Goal: Information Seeking & Learning: Learn about a topic

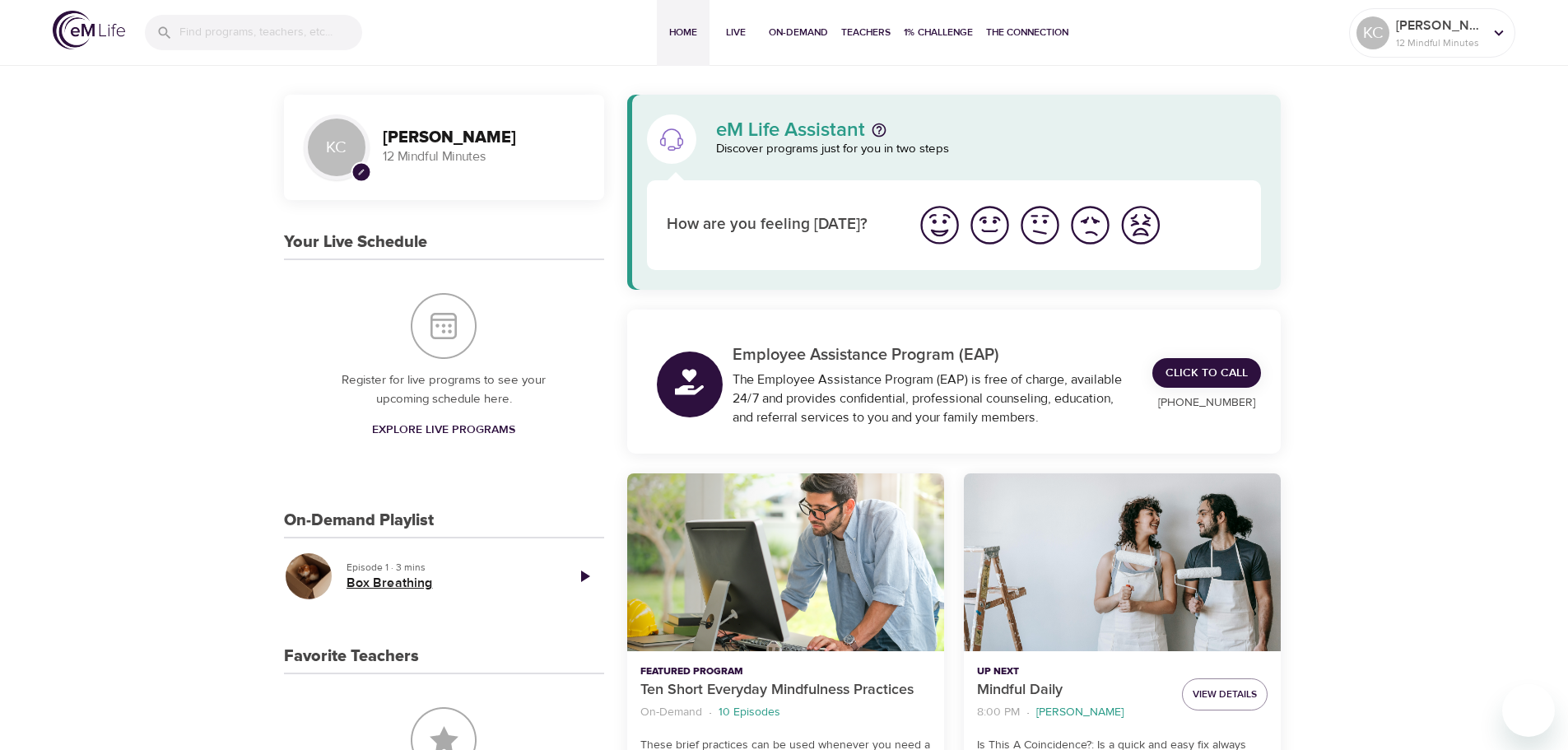
click at [407, 583] on h5 "Box Breathing" at bounding box center [449, 584] width 205 height 17
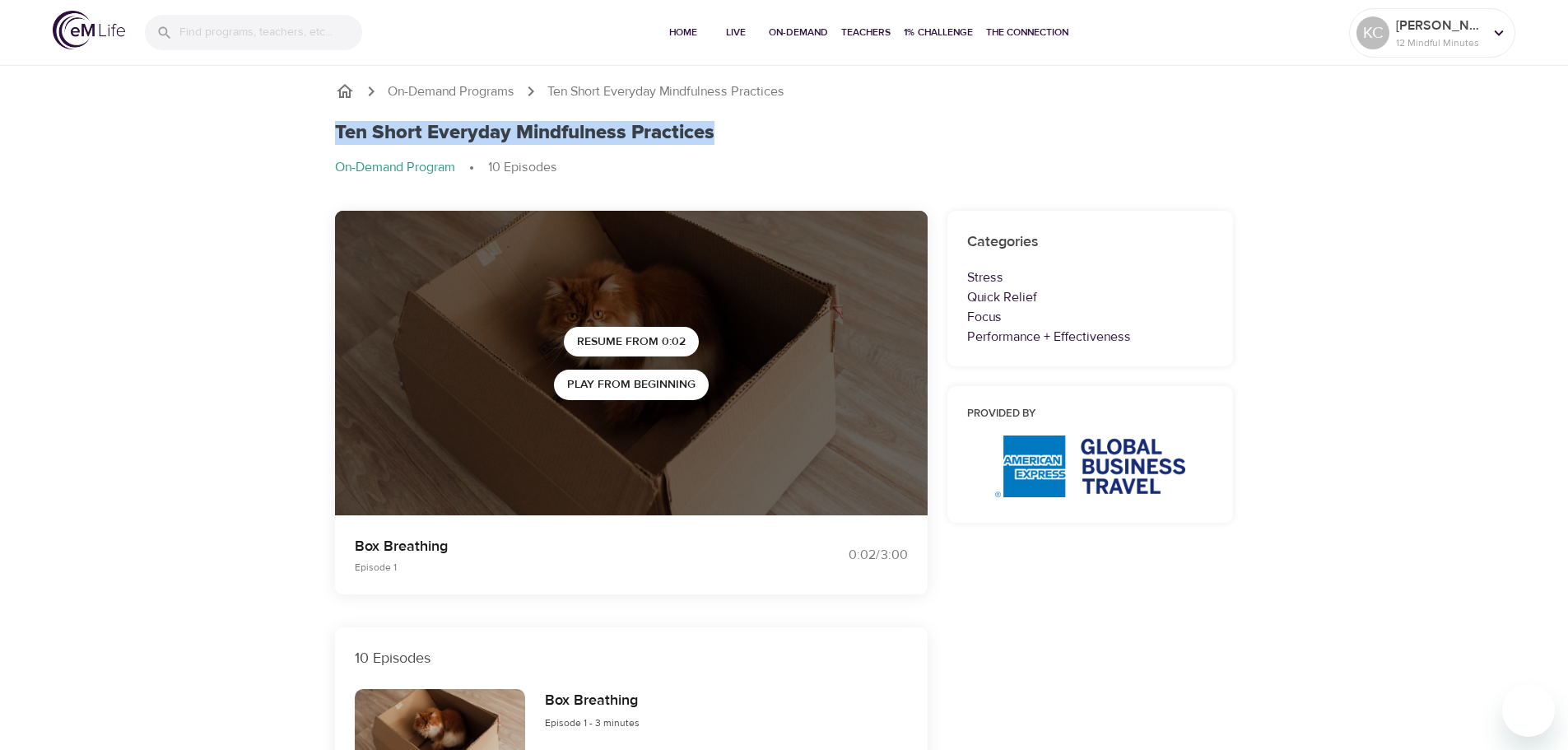
drag, startPoint x: 337, startPoint y: 131, endPoint x: 736, endPoint y: 128, distance: 399.0
click at [736, 128] on div "Ten Short Everyday Mindfulness Practices" at bounding box center [784, 133] width 899 height 24
copy h1 "Ten Short Everyday Mindfulness Practices"
click at [435, 91] on p "On-Demand Programs" at bounding box center [451, 92] width 127 height 19
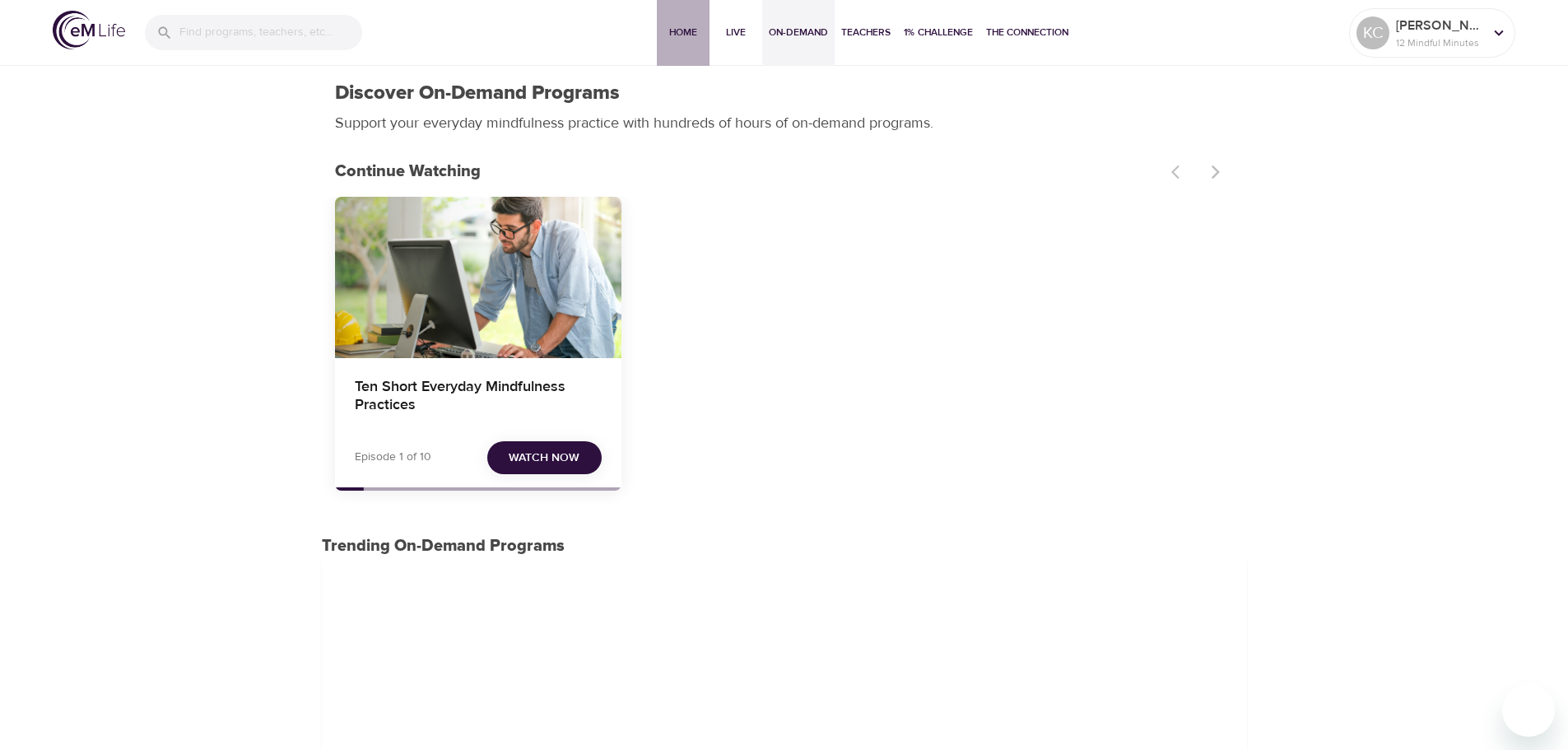
click at [676, 30] on span "Home" at bounding box center [683, 33] width 39 height 17
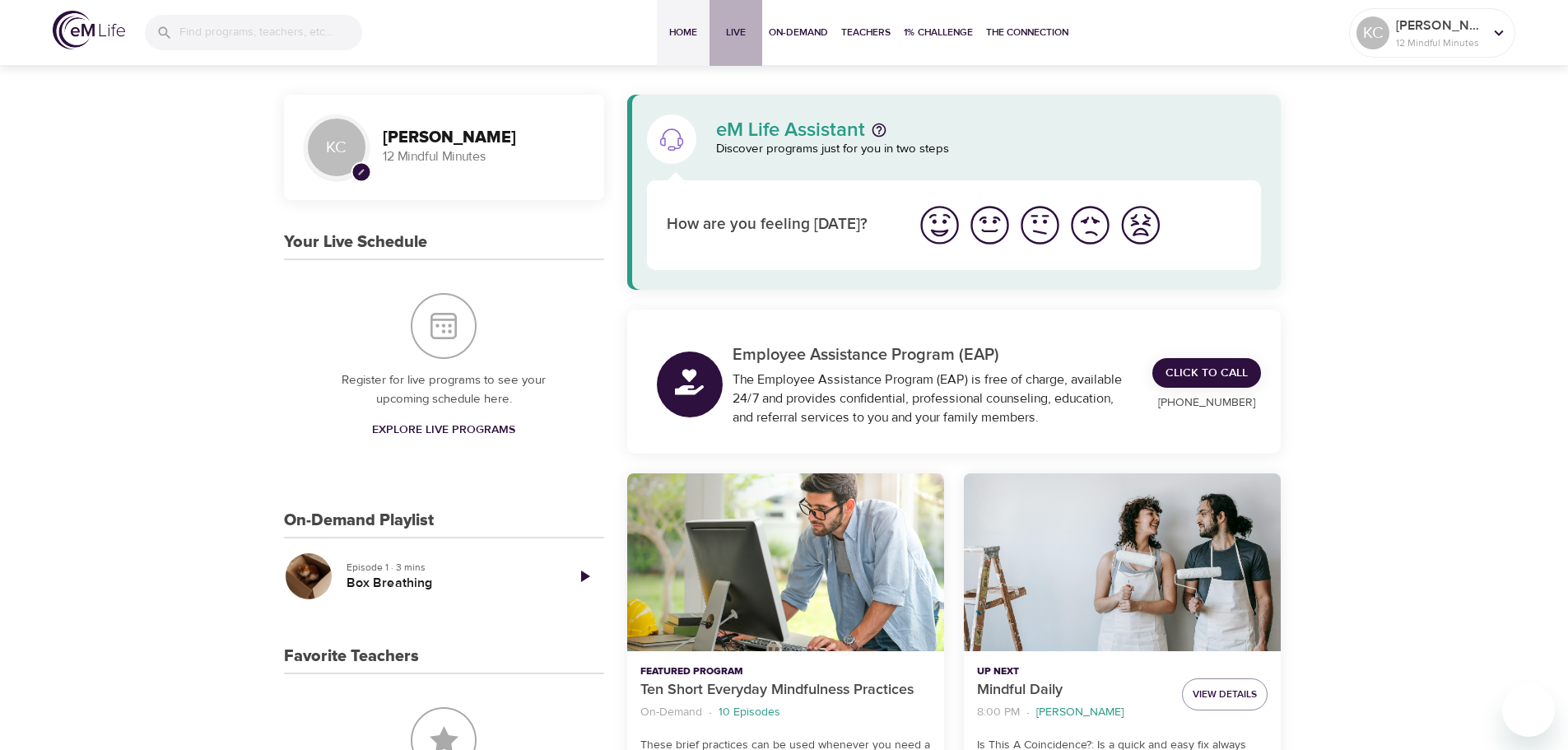
click at [727, 35] on span "Live" at bounding box center [735, 33] width 39 height 17
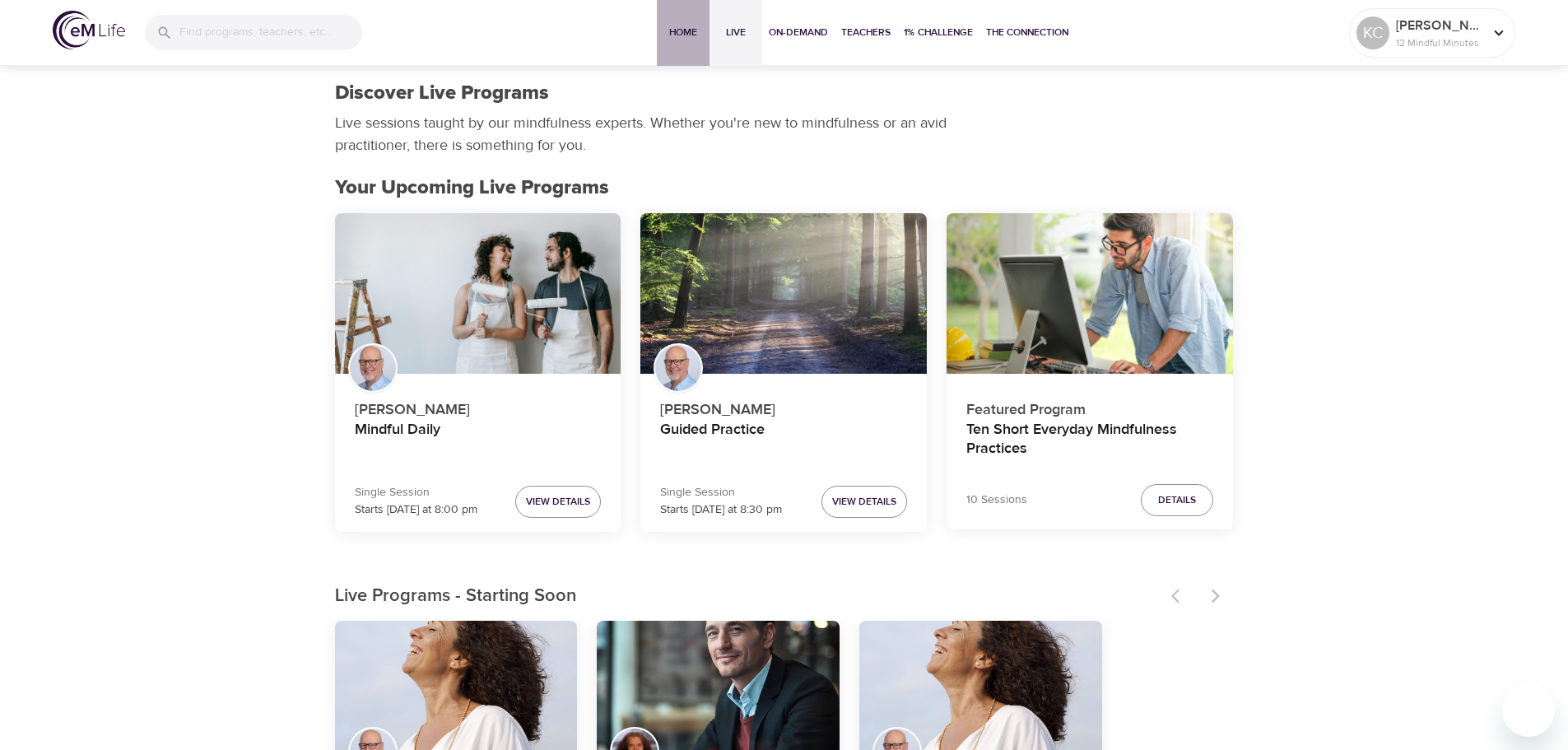
click at [679, 32] on span "Home" at bounding box center [683, 33] width 39 height 17
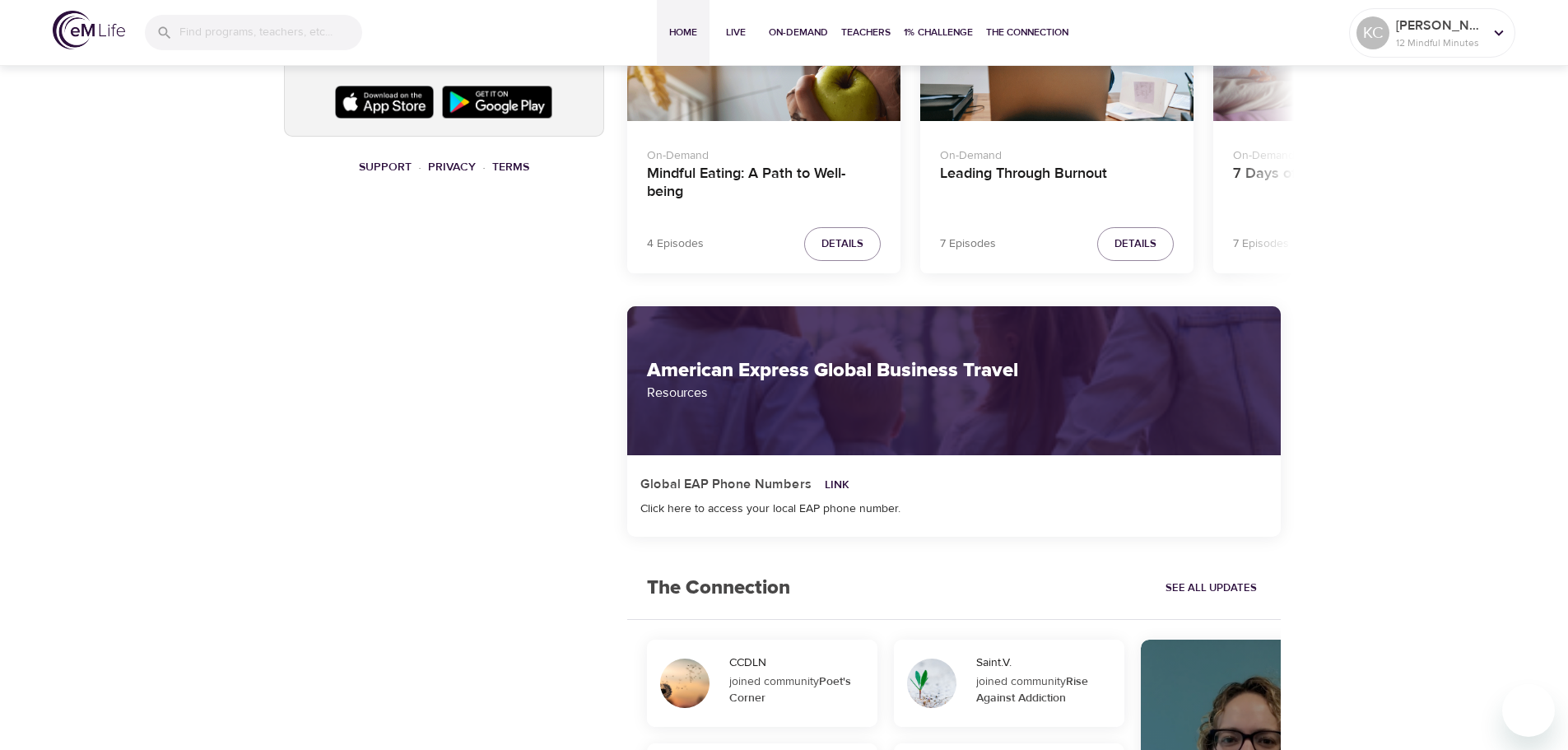
scroll to position [741, 0]
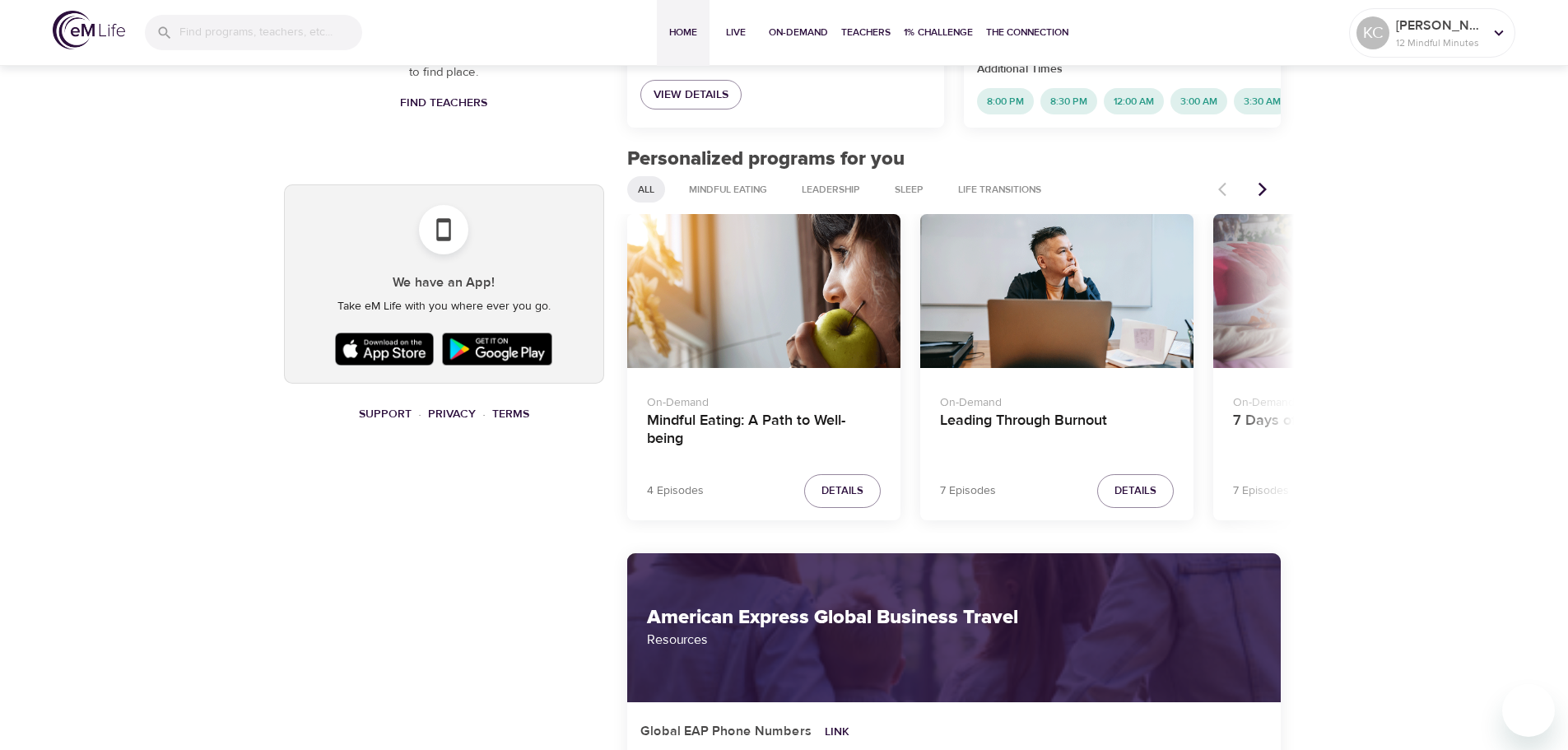
click at [1262, 198] on icon "Next items" at bounding box center [1262, 188] width 16 height 16
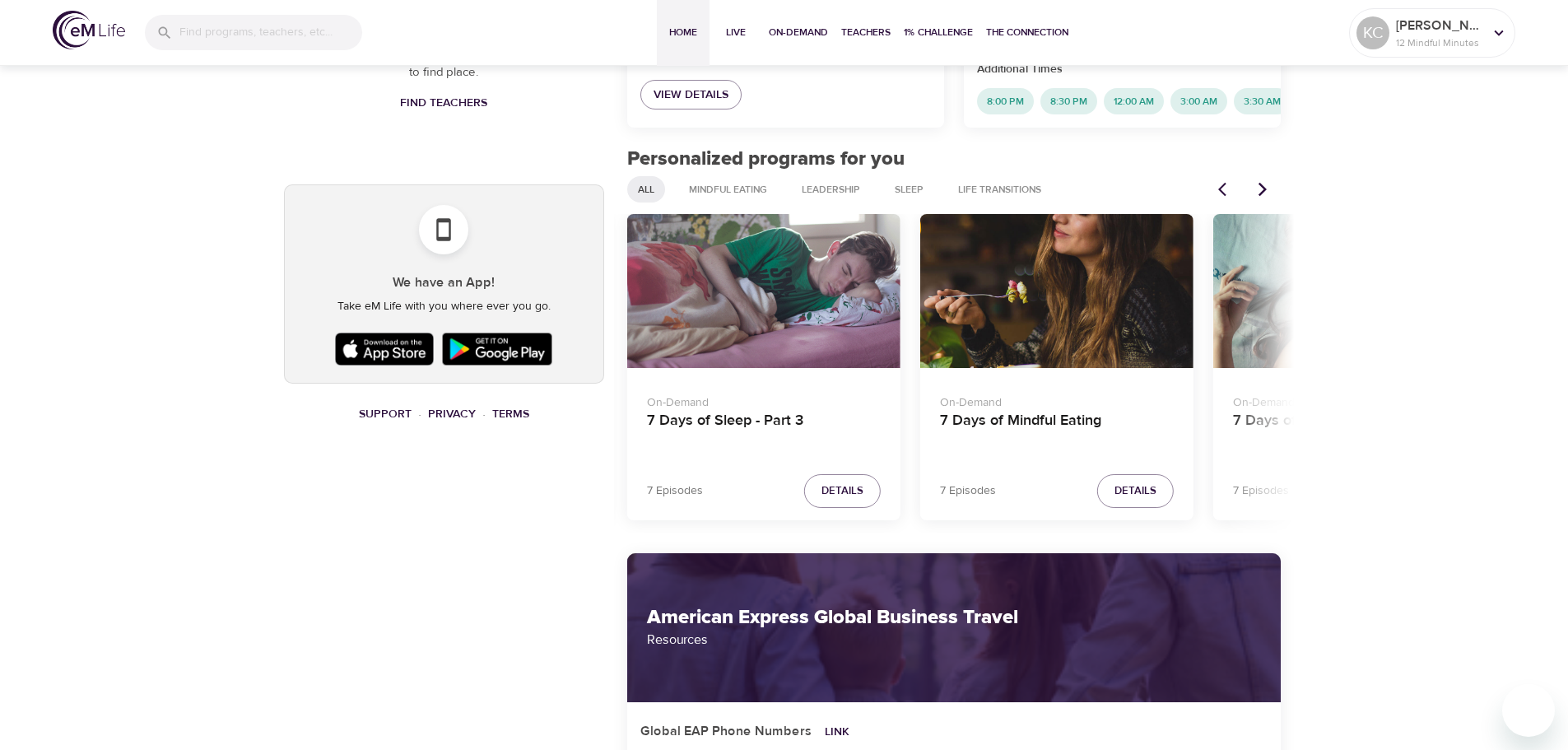
click at [1221, 197] on icon "Previous items" at bounding box center [1222, 189] width 9 height 14
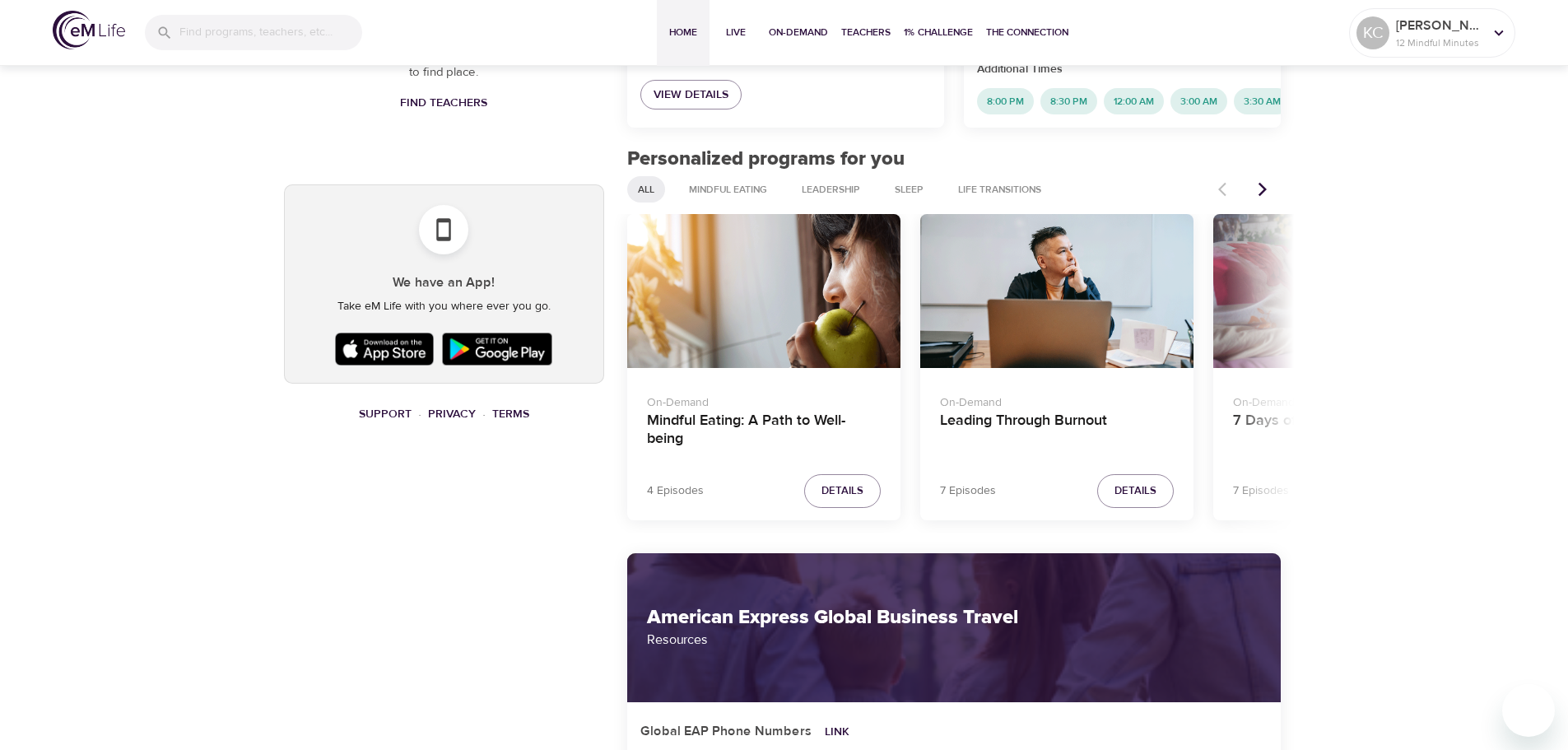
click at [1221, 204] on div at bounding box center [1245, 189] width 73 height 36
click at [1273, 199] on button "Next items" at bounding box center [1263, 189] width 36 height 36
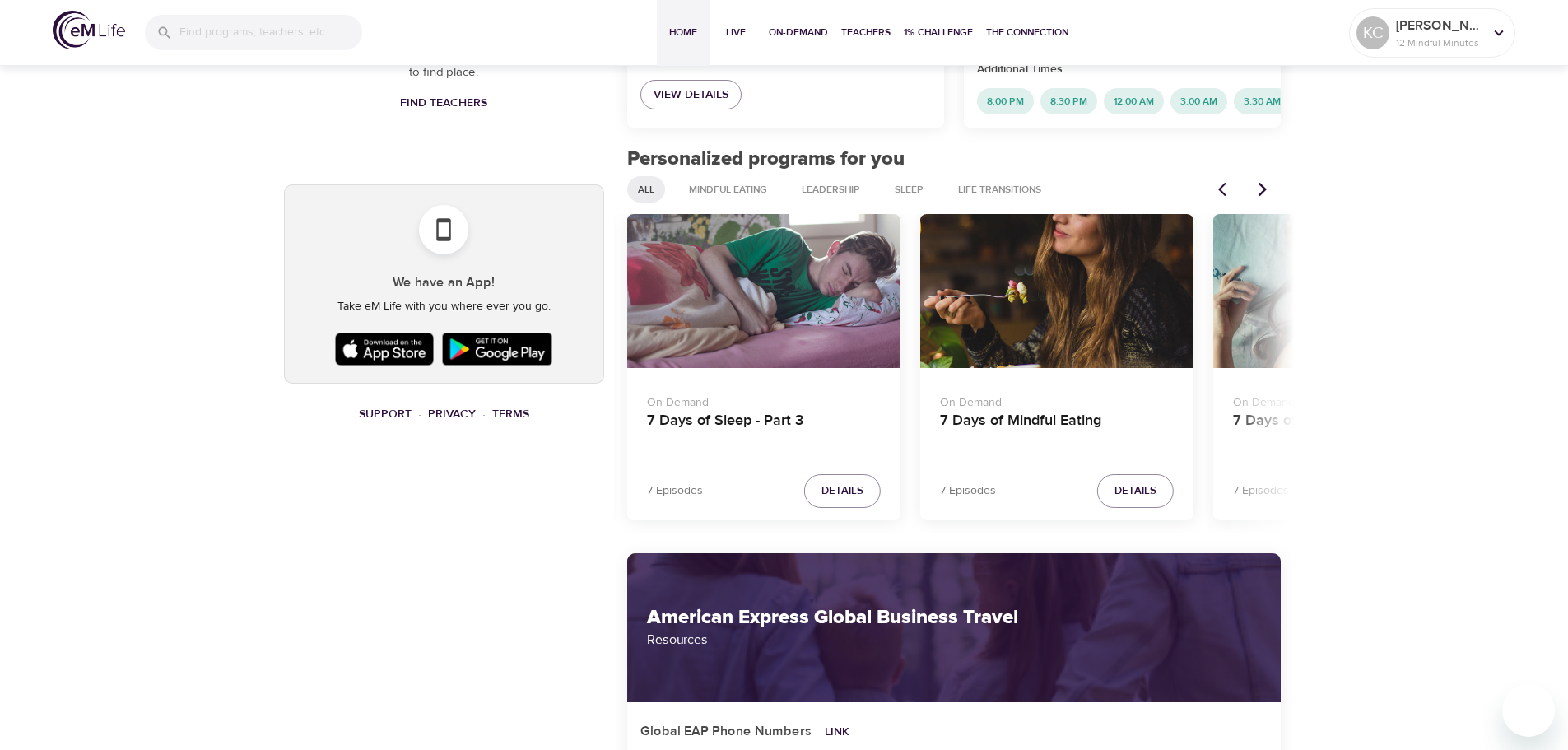
click at [1273, 199] on button "Next items" at bounding box center [1263, 189] width 36 height 36
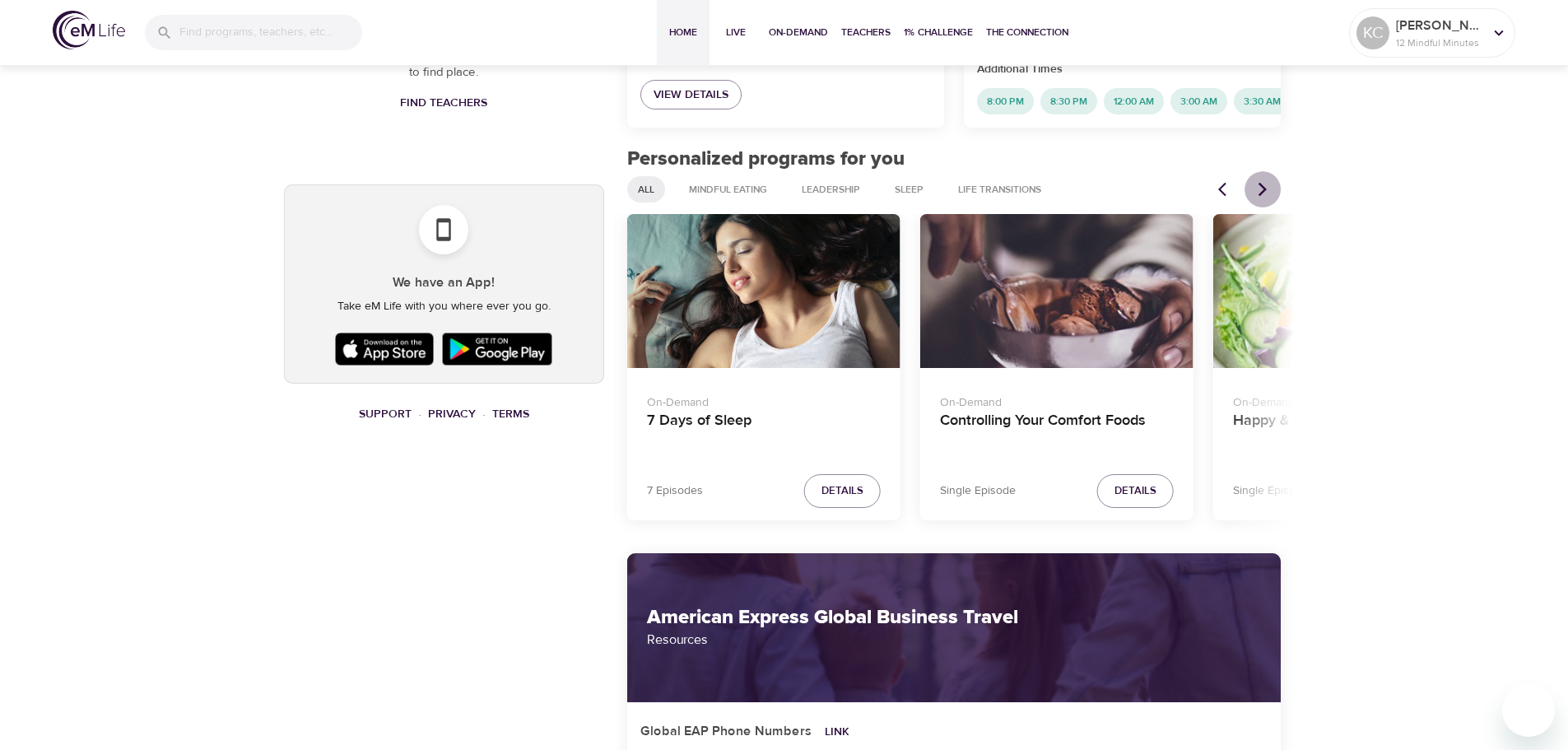
click at [1273, 199] on button "Next items" at bounding box center [1263, 189] width 36 height 36
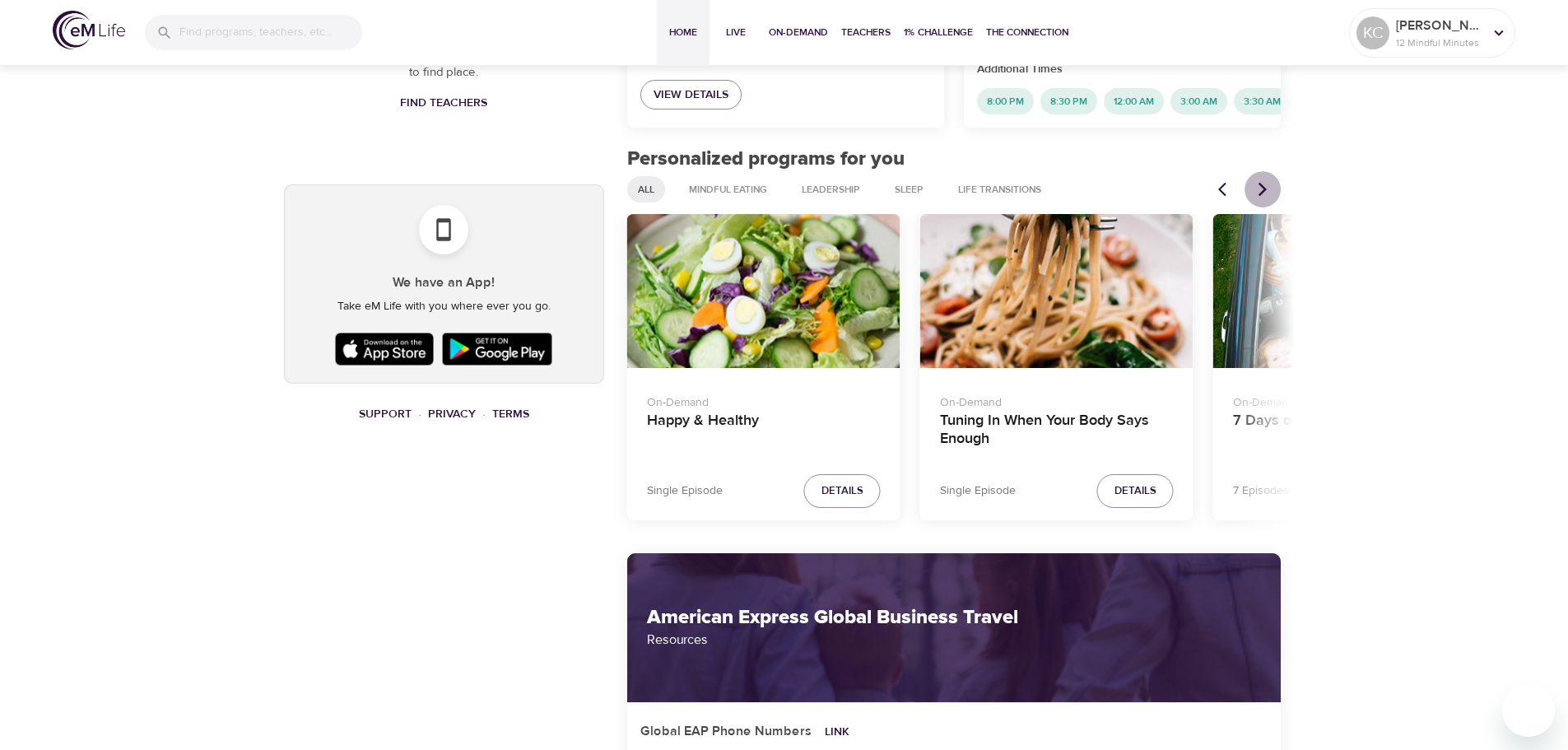
click at [1273, 199] on button "Next items" at bounding box center [1263, 189] width 36 height 36
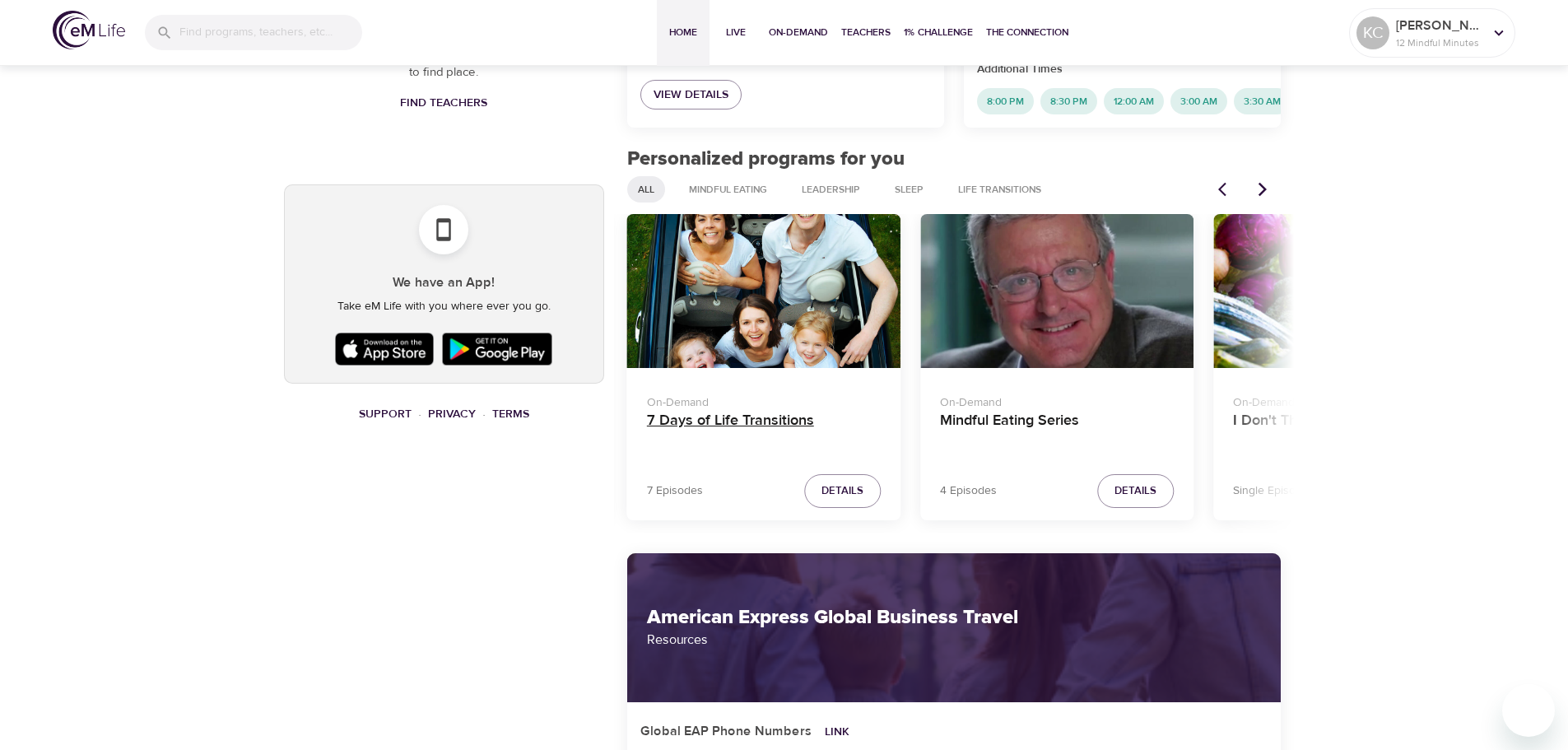
click at [714, 428] on h4 "7 Days of Life Transitions" at bounding box center [764, 431] width 234 height 39
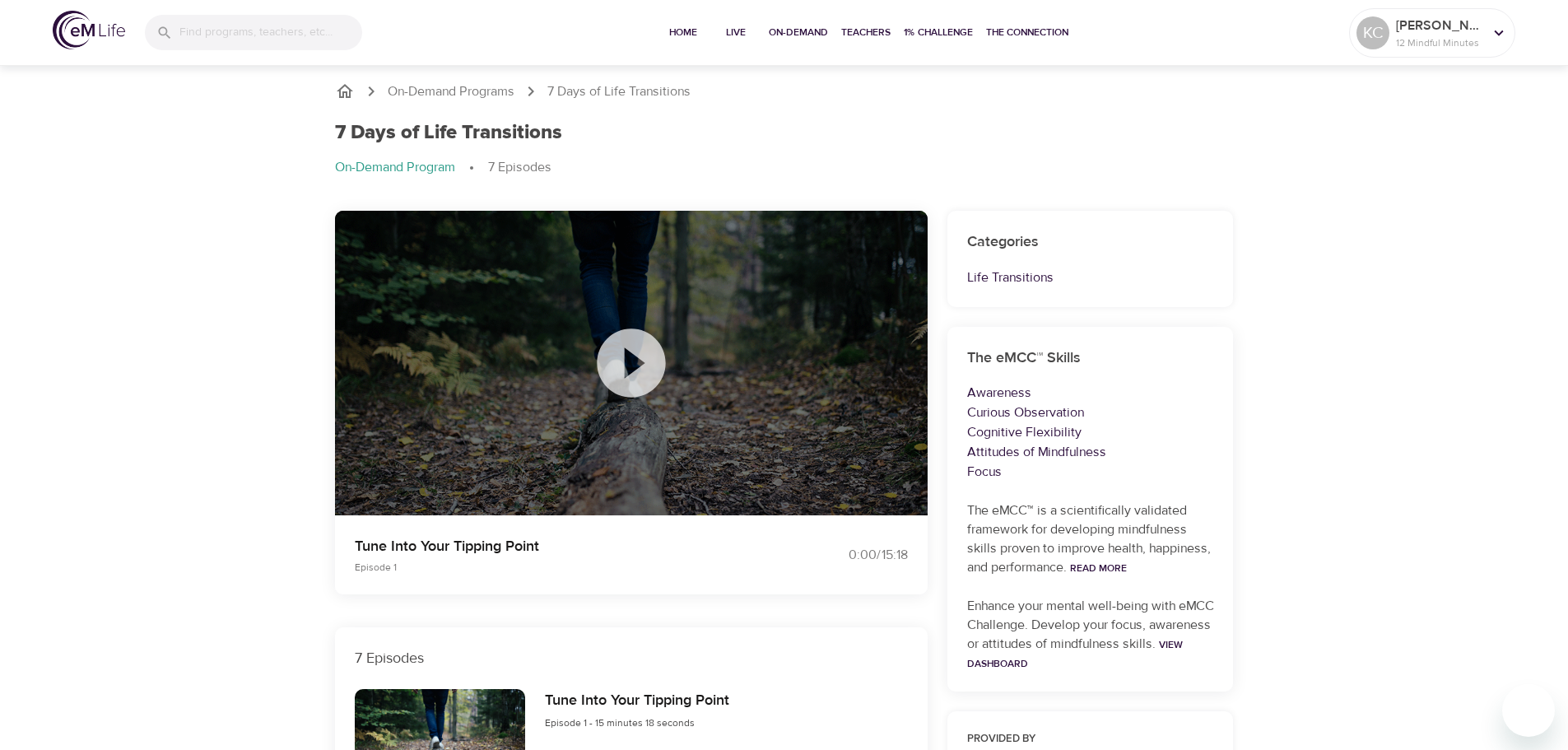
click at [614, 362] on icon at bounding box center [630, 363] width 68 height 68
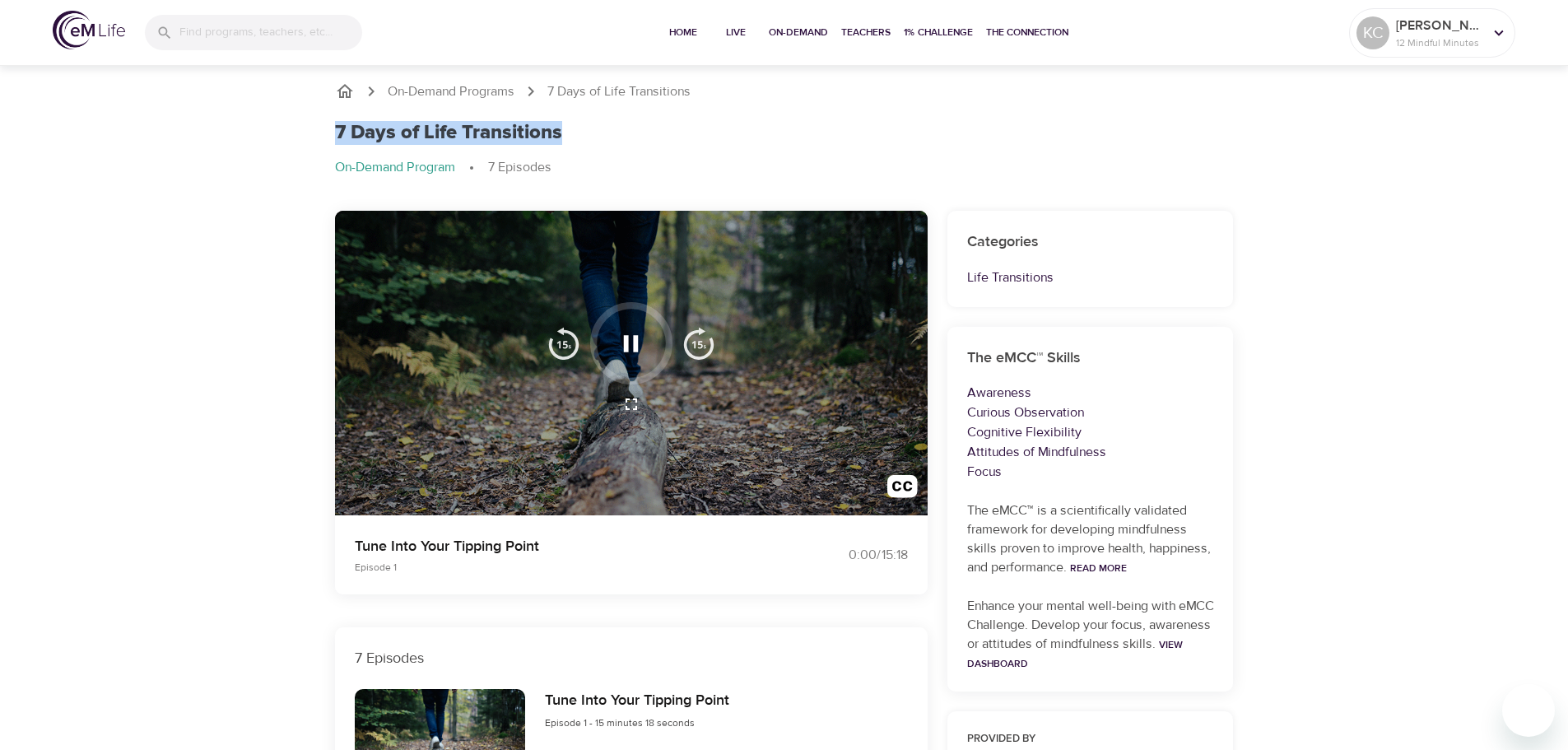
drag, startPoint x: 334, startPoint y: 131, endPoint x: 579, endPoint y: 132, distance: 245.0
click at [579, 132] on div "7 Days of Life Transitions On-Demand Program 7 Episodes" at bounding box center [784, 156] width 919 height 90
copy h1 "7 Days of Life Transitions"
